Goal: Register for event/course

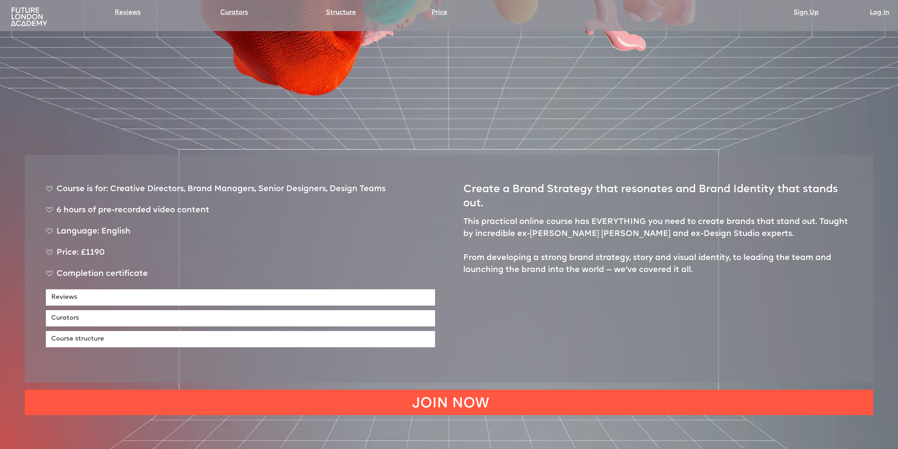
scroll to position [424, 0]
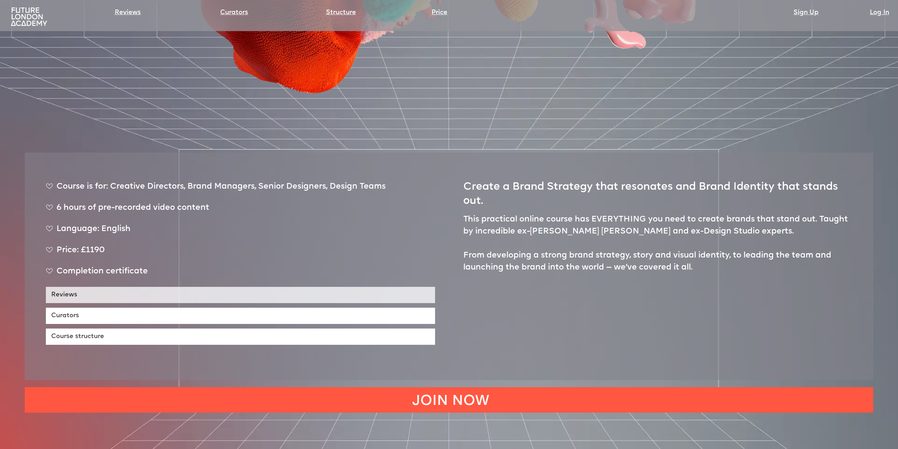
click at [214, 287] on link "Reviews" at bounding box center [240, 295] width 389 height 16
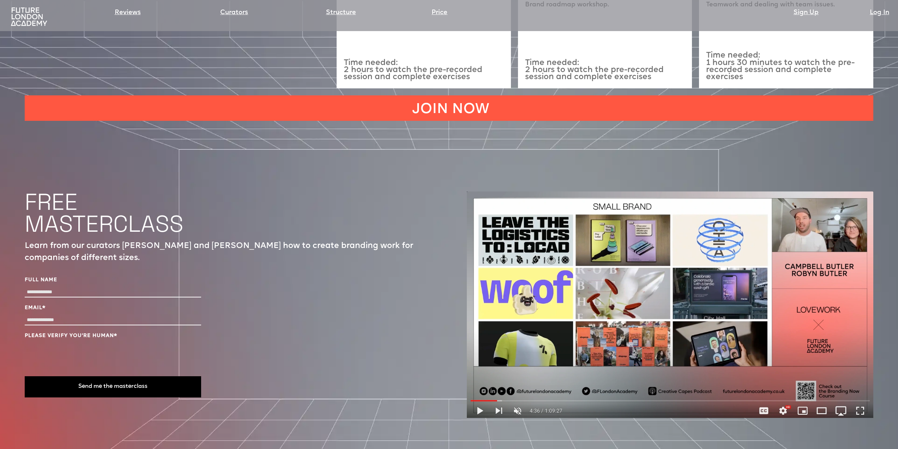
scroll to position [2753, 0]
click at [111, 191] on h1 "FREE MASTERCLASS" at bounding box center [104, 213] width 159 height 44
click at [545, 276] on img at bounding box center [670, 305] width 407 height 226
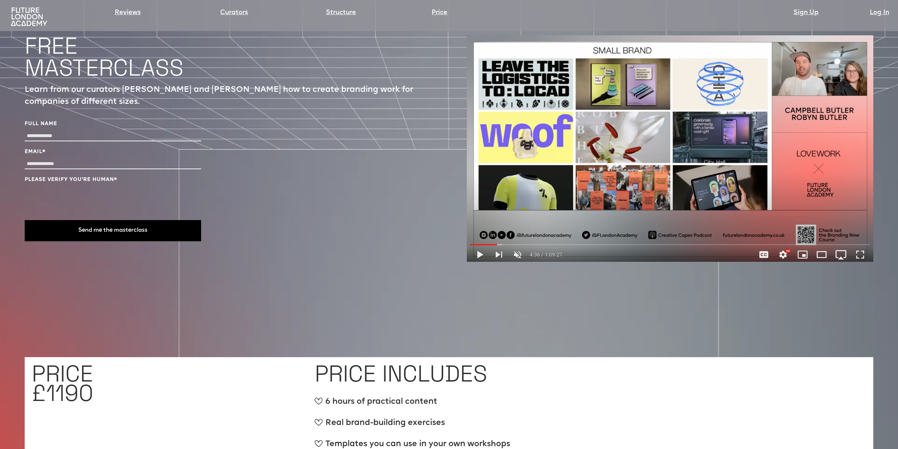
scroll to position [2824, 0]
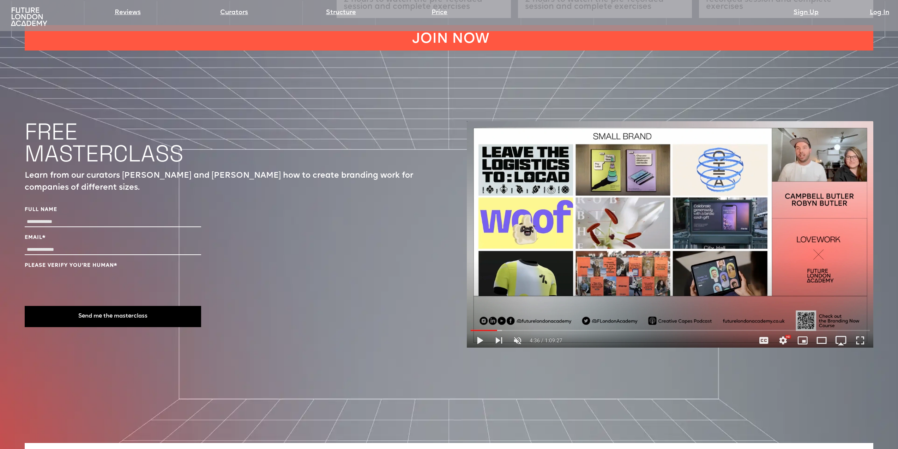
click at [70, 217] on input "Full Name" at bounding box center [113, 222] width 176 height 10
type input "**********"
click at [136, 306] on button "Send me the masterclass" at bounding box center [113, 316] width 176 height 21
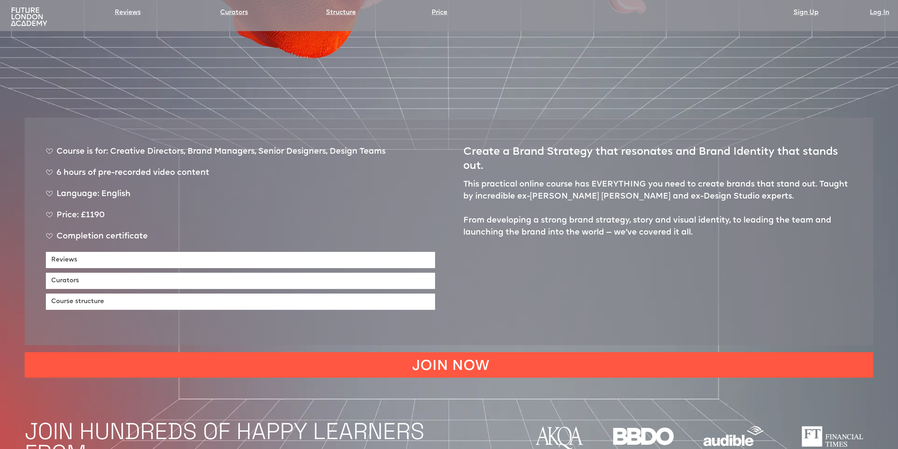
scroll to position [459, 0]
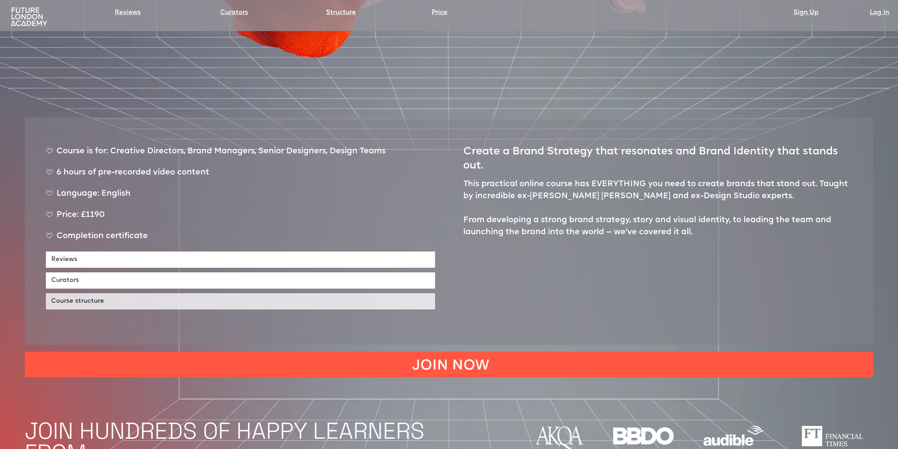
click at [96, 293] on link "Course structure" at bounding box center [240, 301] width 389 height 16
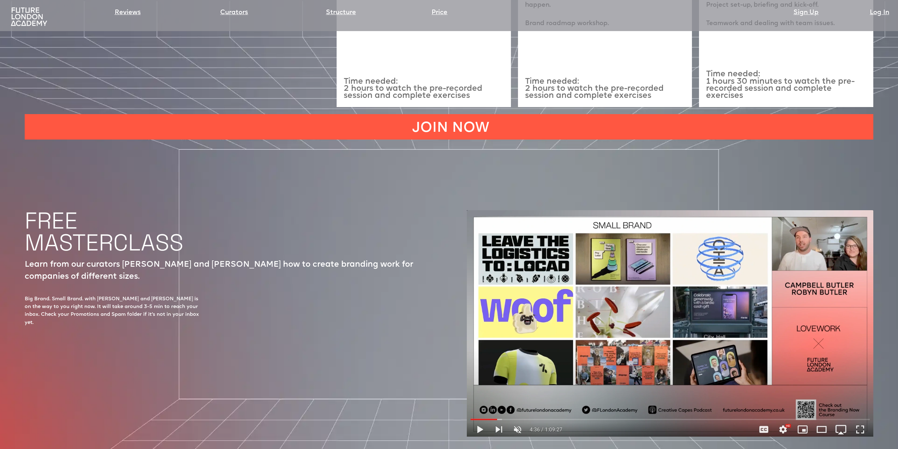
scroll to position [2746, 0]
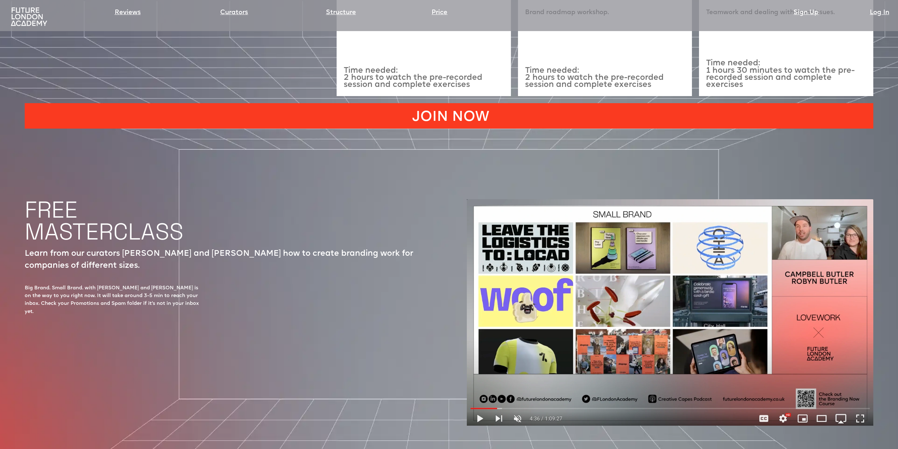
click at [403, 103] on link "JOIN NOW" at bounding box center [449, 115] width 849 height 25
